Goal: Task Accomplishment & Management: Manage account settings

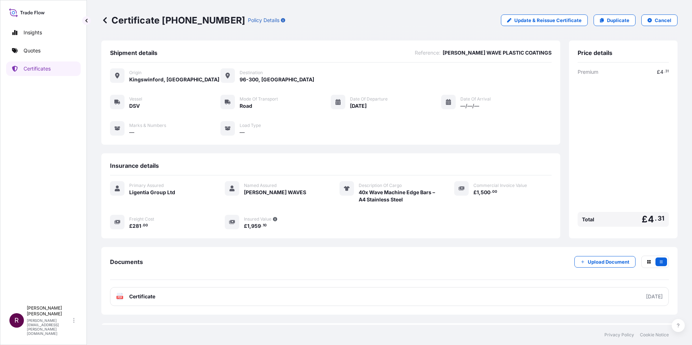
click at [446, 100] on icon at bounding box center [448, 102] width 5 height 6
click at [469, 105] on span "—/—/—" at bounding box center [469, 105] width 19 height 7
click at [542, 22] on p "Update & Reissue Certificate" at bounding box center [547, 20] width 67 height 7
select select "Road"
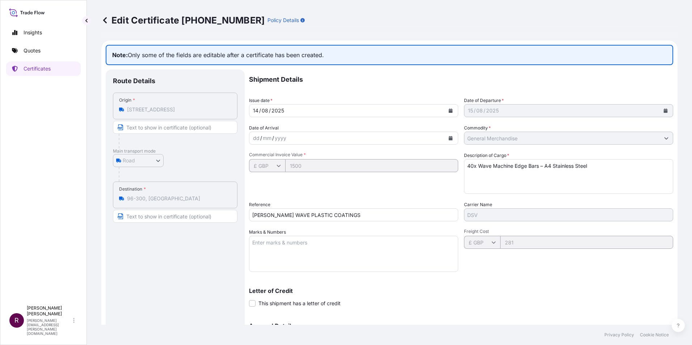
select select "31452"
click at [445, 137] on button "Calendar" at bounding box center [451, 138] width 12 height 12
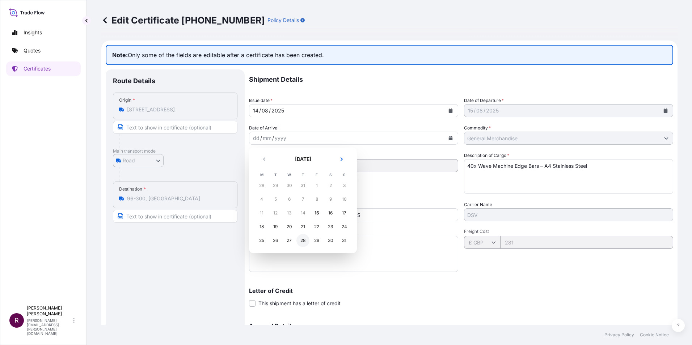
click at [304, 239] on div "28" at bounding box center [302, 240] width 13 height 13
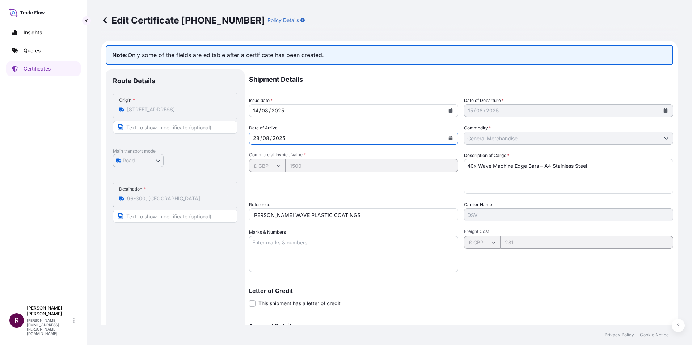
scroll to position [87, 0]
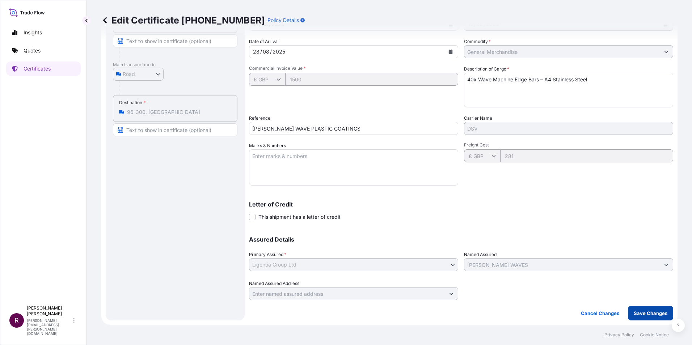
click at [636, 319] on button "Save Changes" at bounding box center [650, 313] width 45 height 14
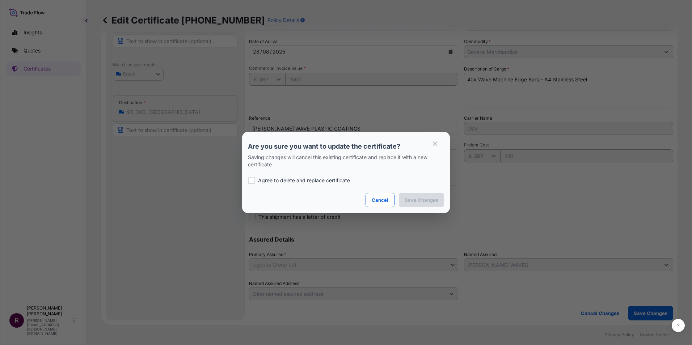
click at [509, 228] on div "Are you sure you want to update the certificate? Saving changes will cancel thi…" at bounding box center [346, 172] width 692 height 345
click at [252, 180] on div at bounding box center [251, 180] width 7 height 7
checkbox input "true"
click at [418, 200] on p "Save Changes" at bounding box center [422, 200] width 34 height 7
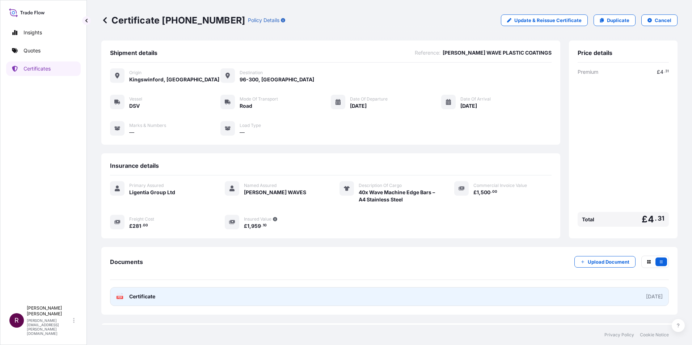
click at [224, 297] on link "PDF Certificate [DATE]" at bounding box center [389, 296] width 559 height 19
